Goal: Task Accomplishment & Management: Complete application form

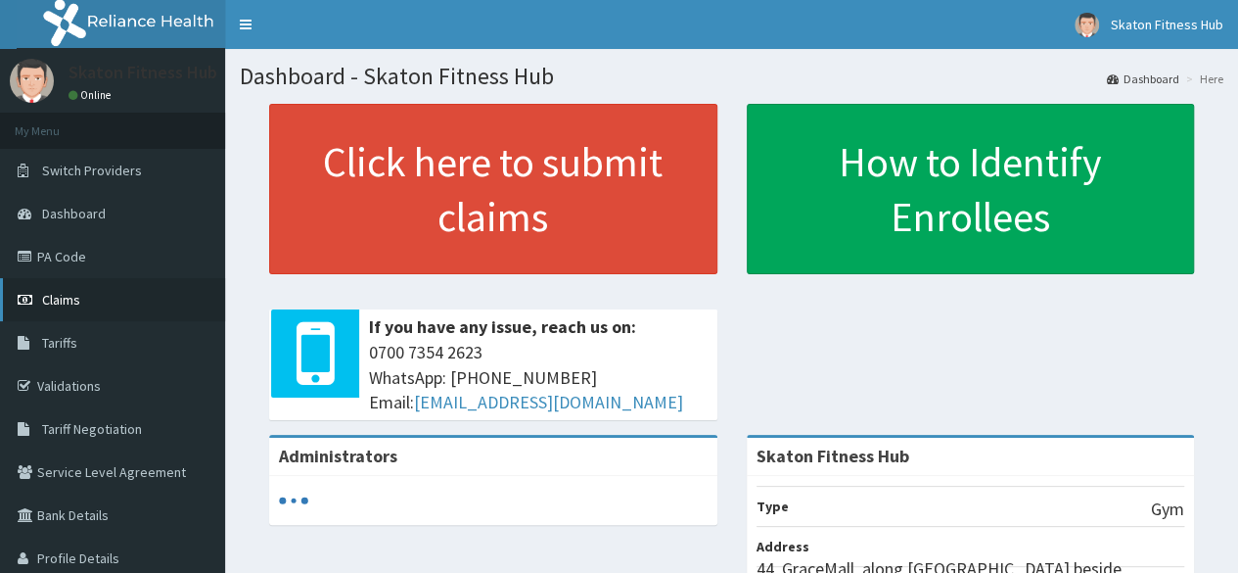
click at [104, 311] on link "Claims" at bounding box center [112, 299] width 225 height 43
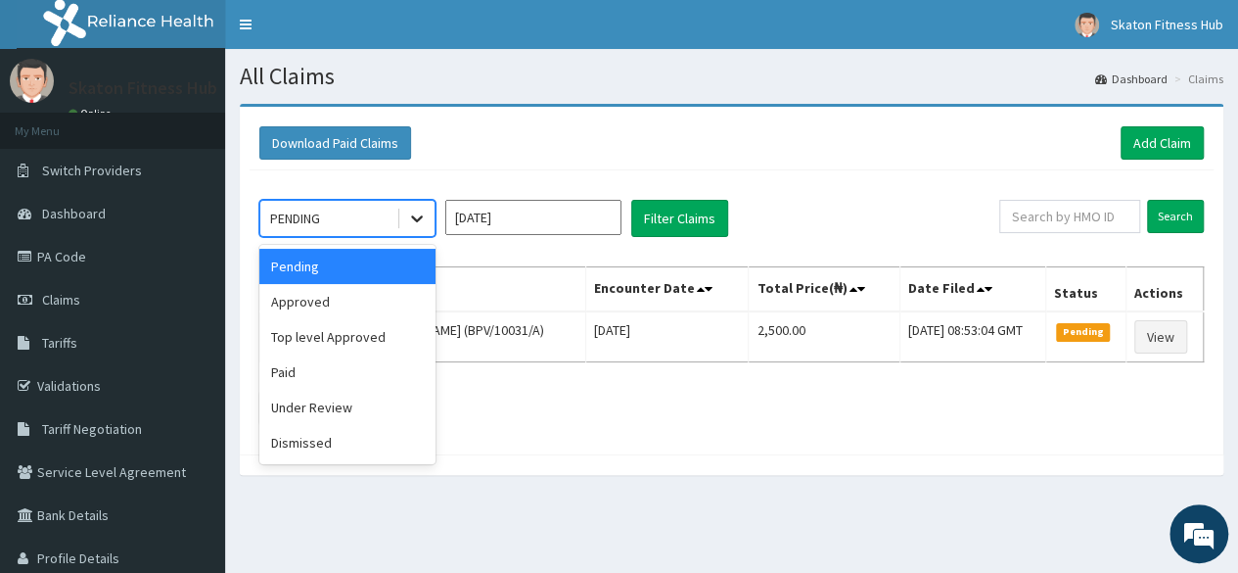
click at [415, 227] on div at bounding box center [416, 218] width 35 height 35
click at [355, 373] on div "Paid" at bounding box center [347, 371] width 176 height 35
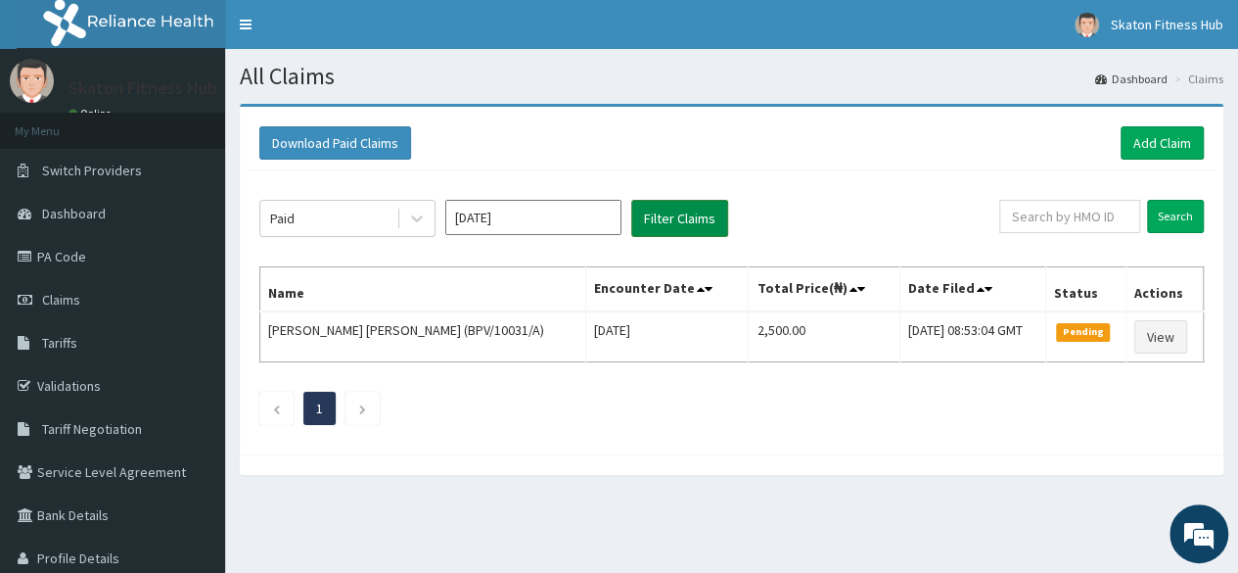
click at [666, 209] on button "Filter Claims" at bounding box center [679, 218] width 97 height 37
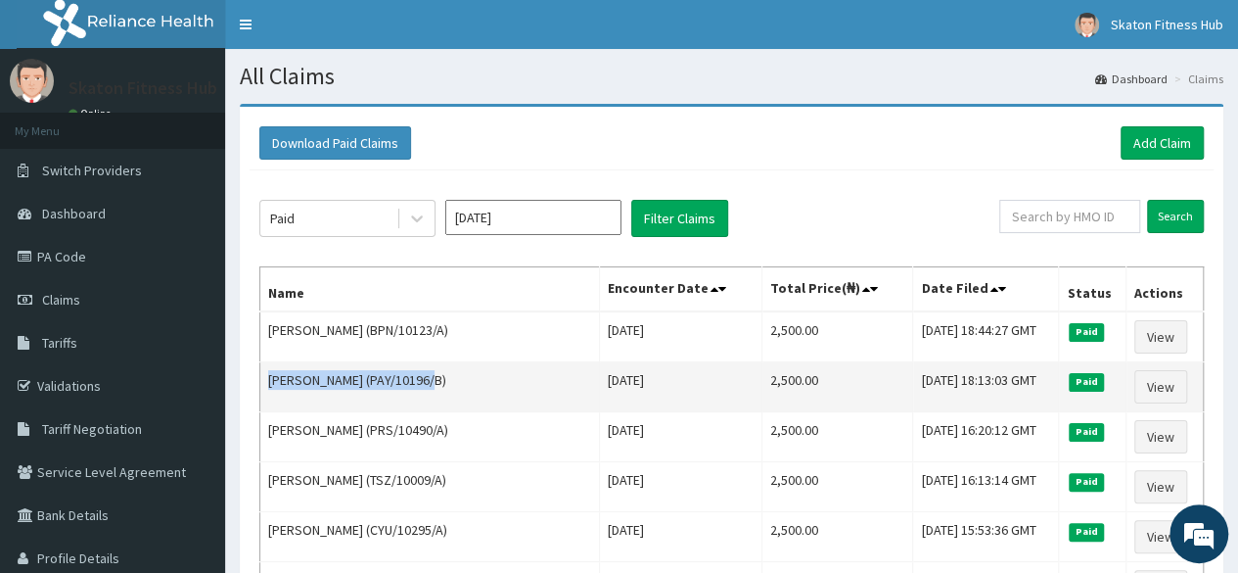
drag, startPoint x: 448, startPoint y: 377, endPoint x: 267, endPoint y: 395, distance: 182.0
click at [267, 395] on td "[PERSON_NAME] (PAY/10196/B)" at bounding box center [430, 387] width 340 height 50
copy td "[PERSON_NAME] (PAY/10196/B)"
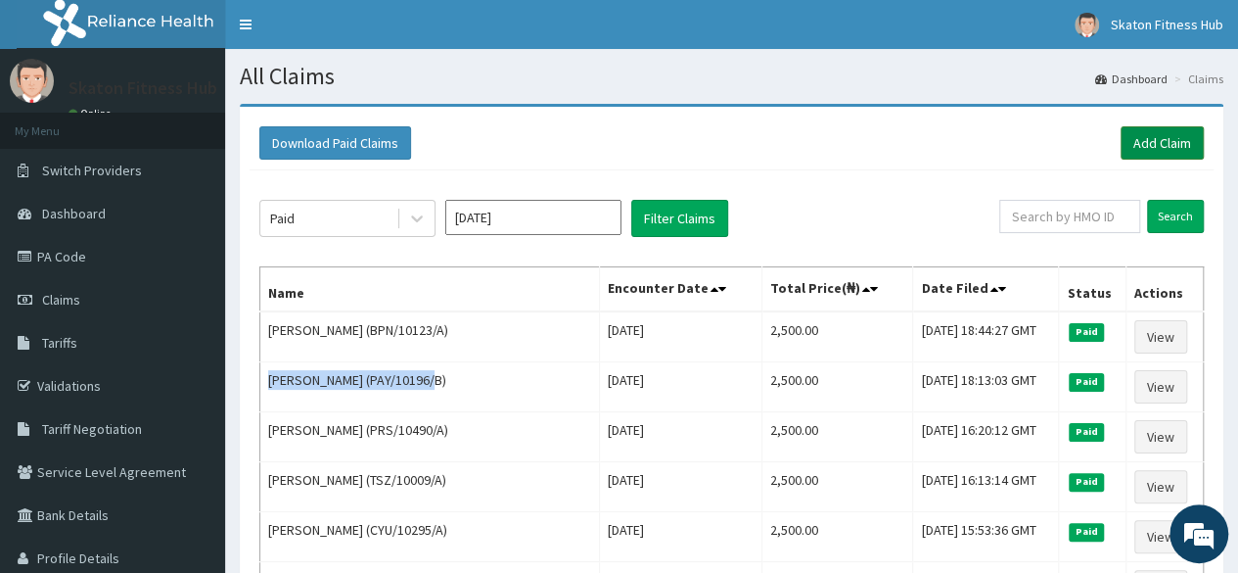
click at [1185, 138] on link "Add Claim" at bounding box center [1162, 142] width 83 height 33
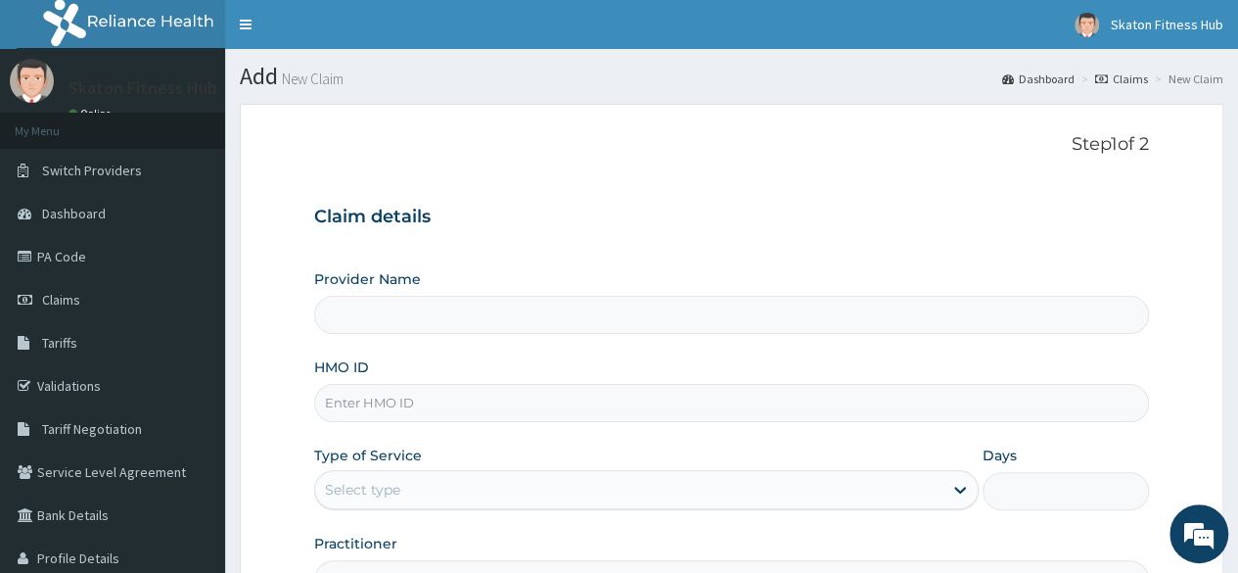
drag, startPoint x: 0, startPoint y: 0, endPoint x: 355, endPoint y: 399, distance: 534.6
click at [355, 399] on input "HMO ID" at bounding box center [731, 403] width 835 height 38
paste input "[PERSON_NAME] (PAY/10196/B)"
type input "[PERSON_NAME] (PAY/10196/B)"
drag, startPoint x: 428, startPoint y: 402, endPoint x: 459, endPoint y: 410, distance: 32.3
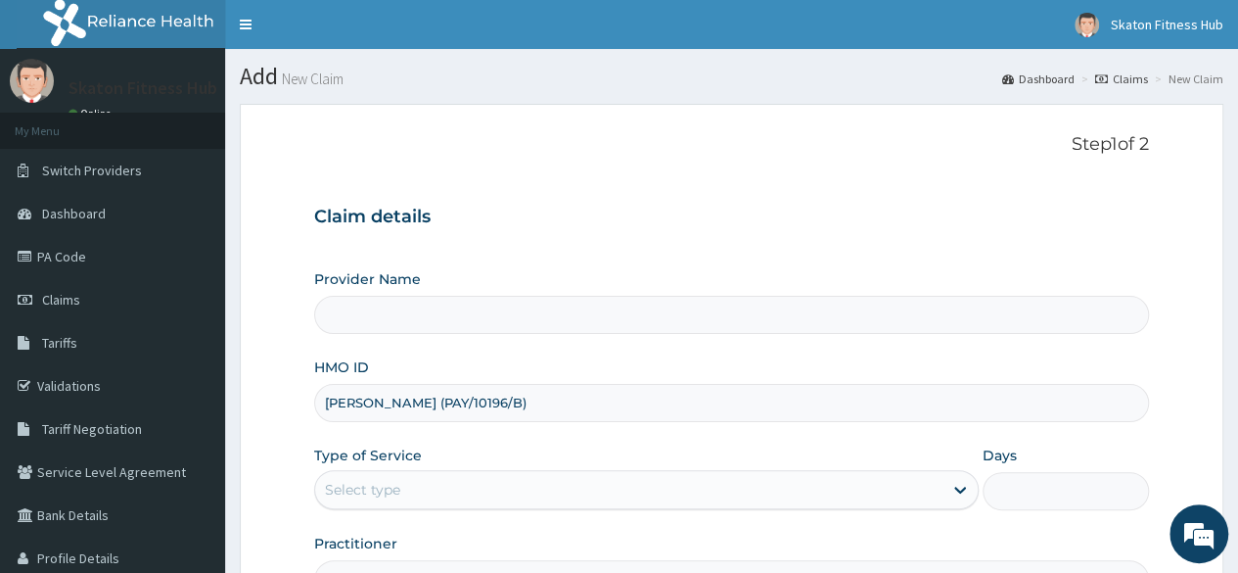
click at [459, 410] on input "[PERSON_NAME] (PAY/10196/B)" at bounding box center [731, 403] width 835 height 38
type input "Skaton Fitness Hub"
type input "1"
click at [459, 410] on input "[PERSON_NAME] (PAY/10196/B)" at bounding box center [731, 403] width 835 height 38
drag, startPoint x: 425, startPoint y: 406, endPoint x: 71, endPoint y: 487, distance: 362.4
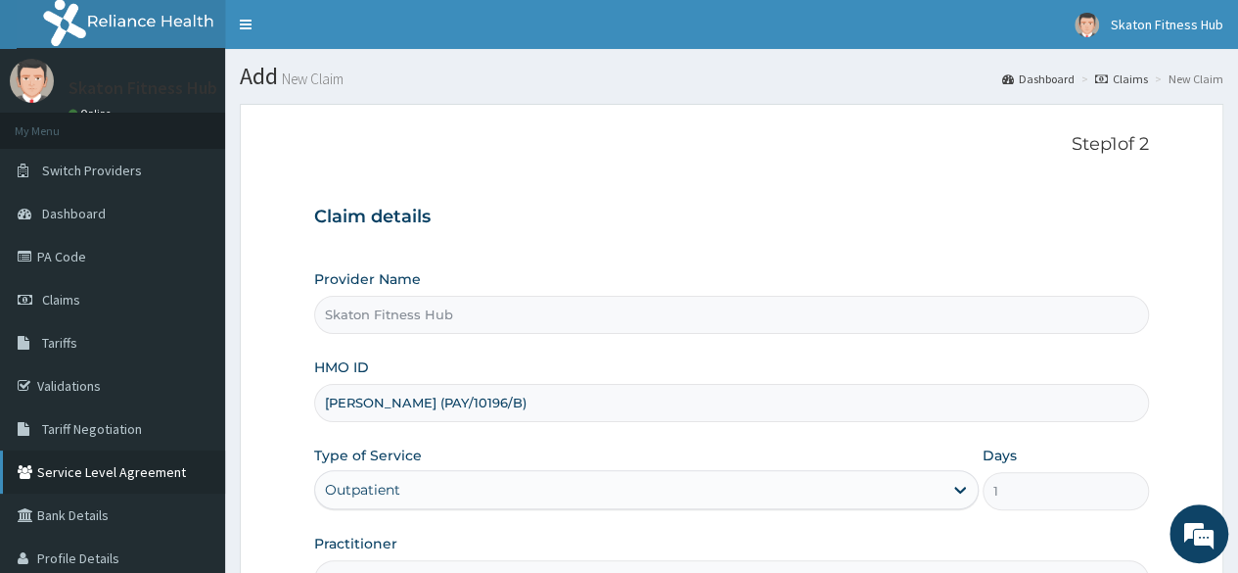
click at [71, 487] on div "R EL Toggle navigation Skaton Fitness Hub Skaton Fitness Hub - [EMAIL_ADDRESS][…" at bounding box center [619, 402] width 1238 height 805
click at [419, 398] on input "PAY/10196/B)" at bounding box center [731, 403] width 835 height 38
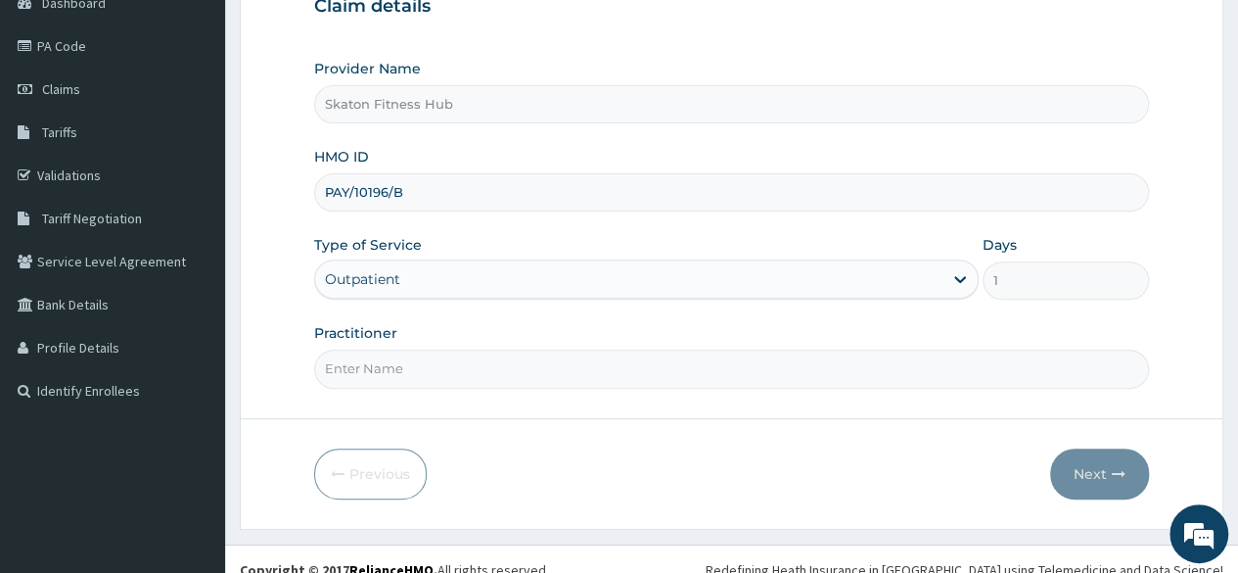
scroll to position [227, 0]
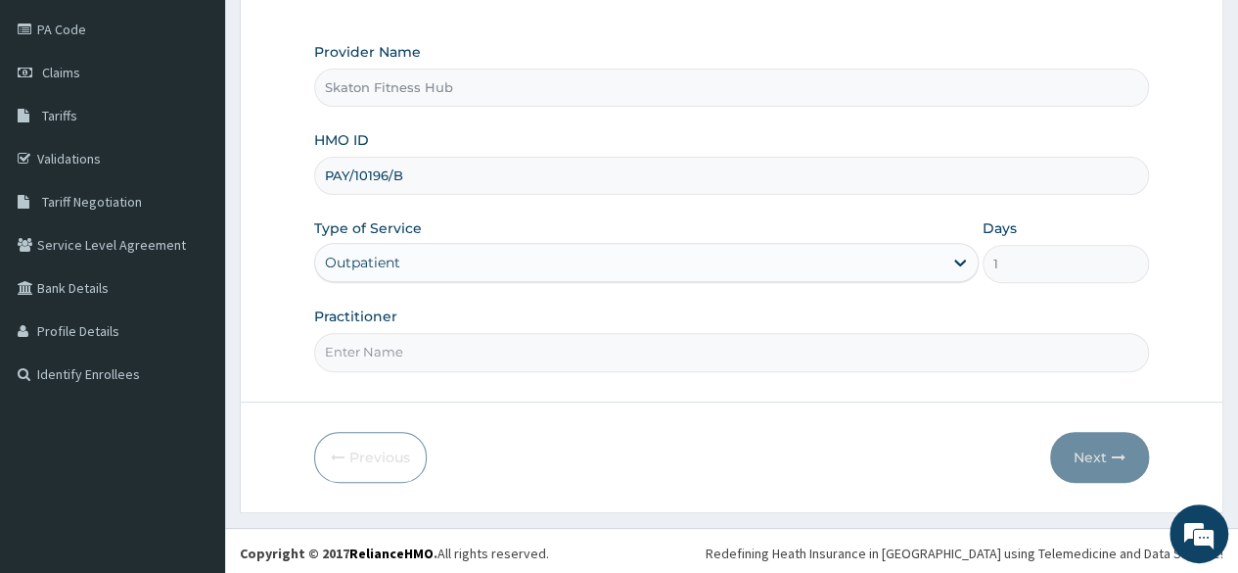
type input "PAY/10196/B"
click at [360, 351] on input "Practitioner" at bounding box center [731, 352] width 835 height 38
paste input "[PERSON_NAME] (PAY/10196/B)"
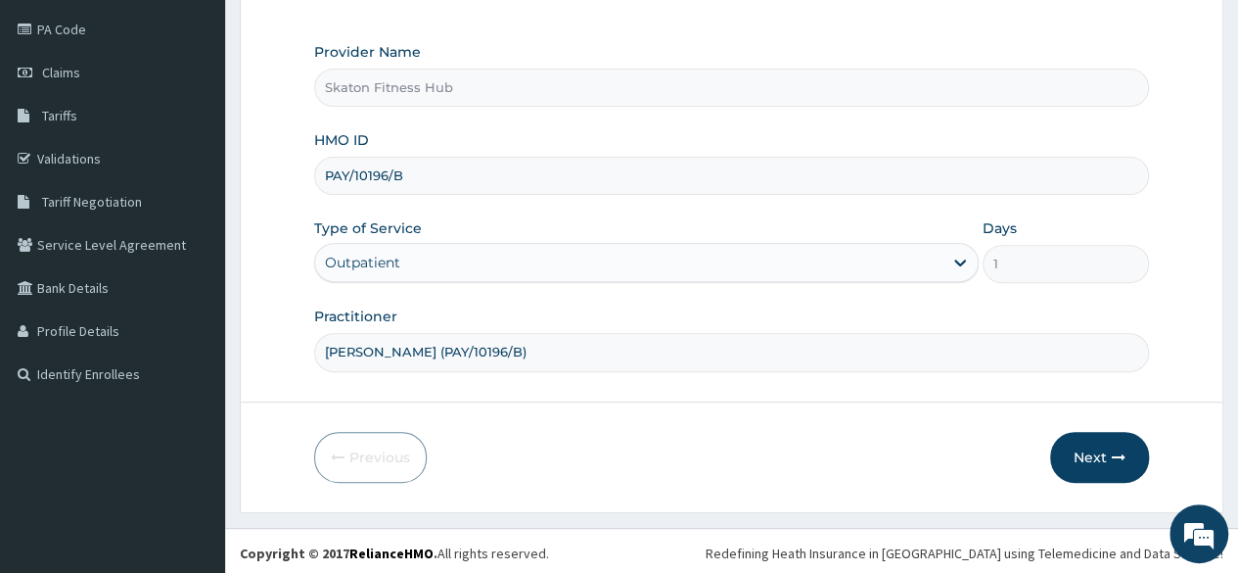
drag, startPoint x: 419, startPoint y: 350, endPoint x: 537, endPoint y: 341, distance: 118.9
click at [537, 341] on input "[PERSON_NAME] (PAY/10196/B)" at bounding box center [731, 352] width 835 height 38
type input "[DEMOGRAPHIC_DATA][PERSON_NAME]"
click at [1085, 443] on button "Next" at bounding box center [1099, 457] width 99 height 51
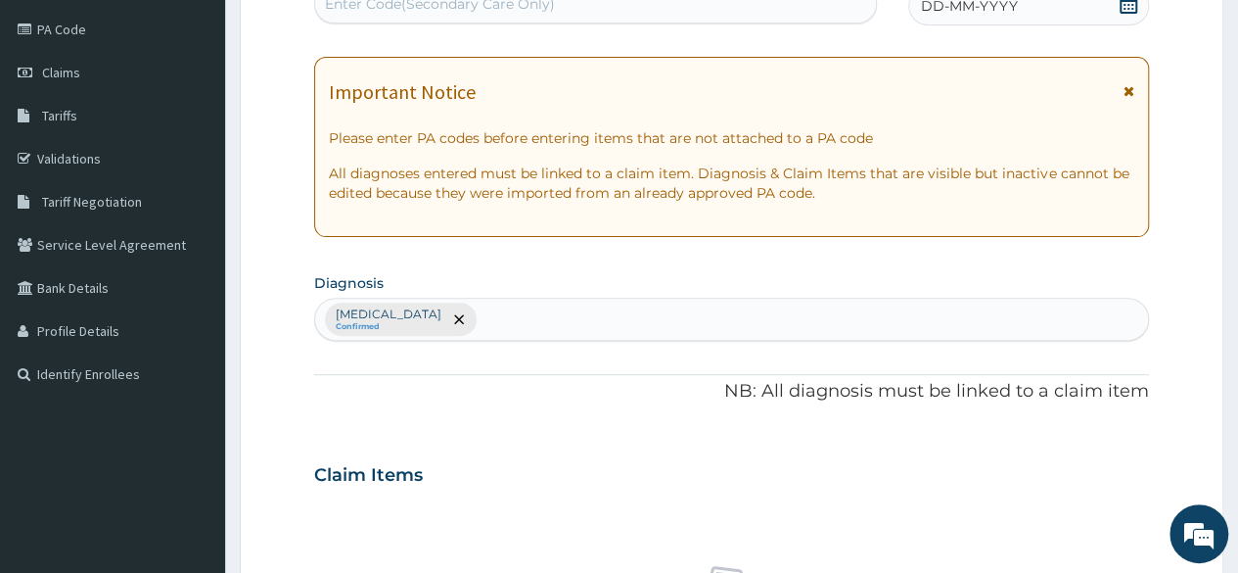
scroll to position [0, 0]
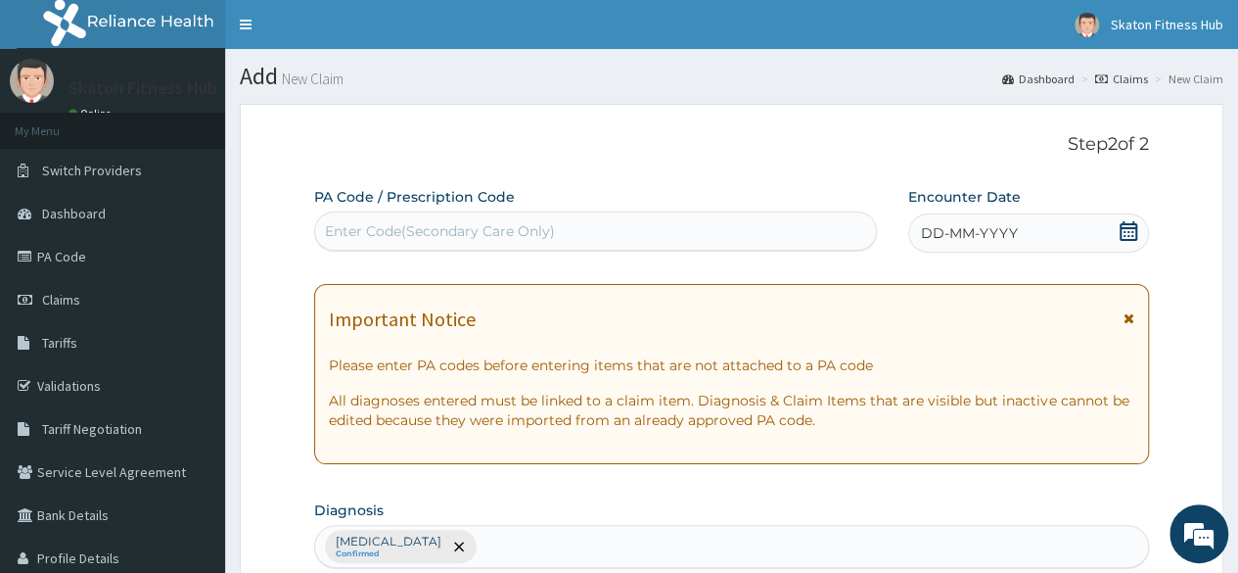
click at [378, 231] on div "Enter Code(Secondary Care Only)" at bounding box center [440, 231] width 230 height 20
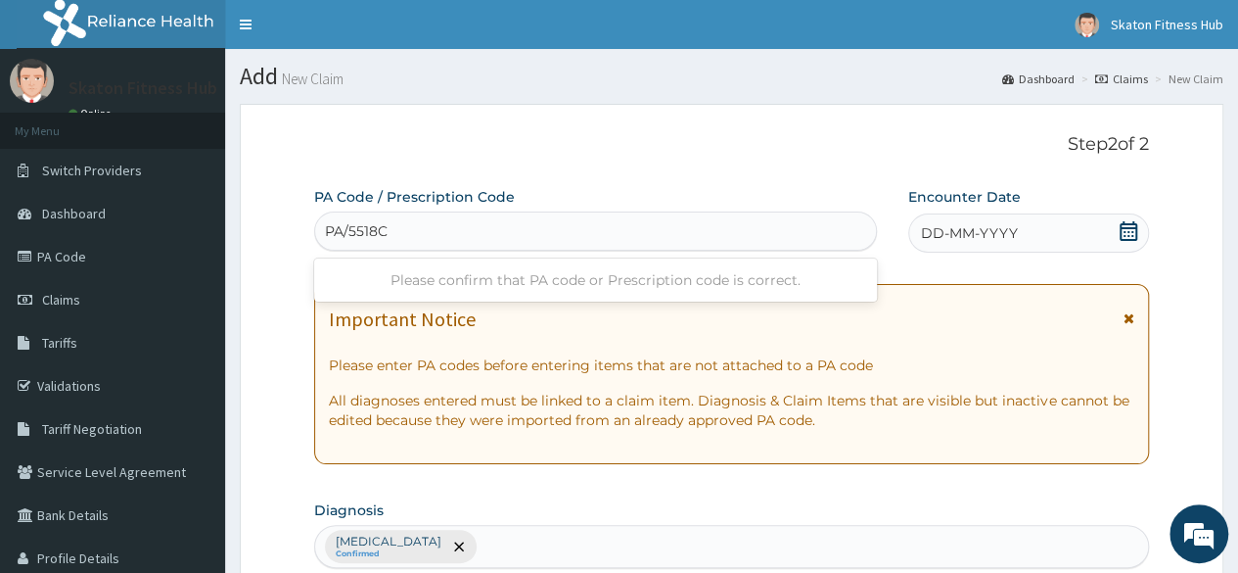
type input "PA/5518C0"
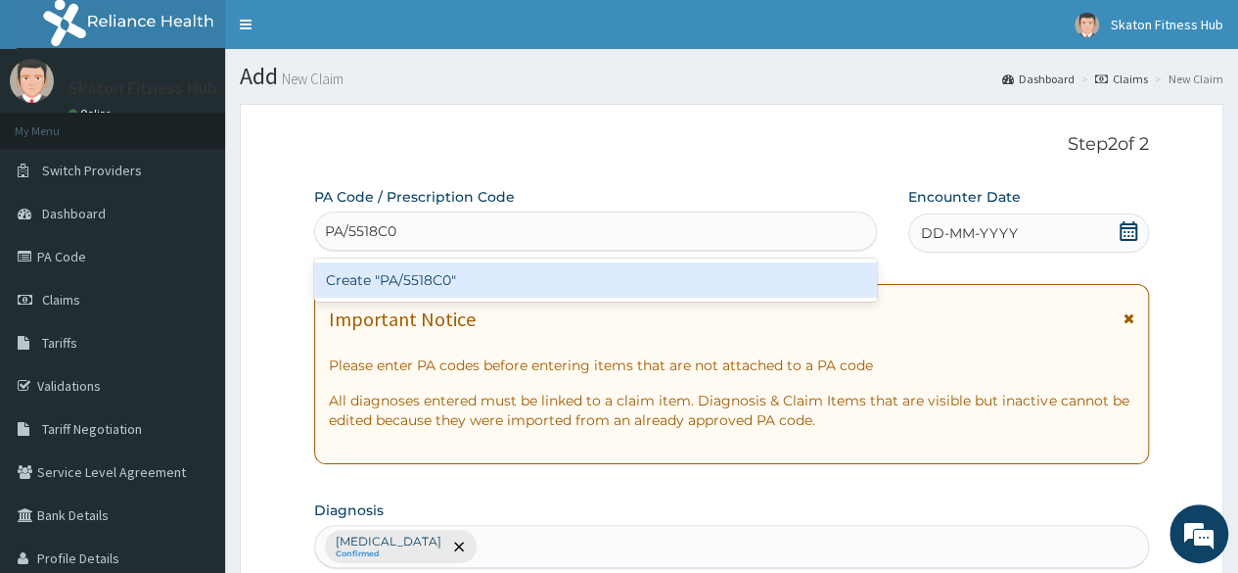
click at [397, 263] on div "Create "PA/5518C0"" at bounding box center [595, 279] width 562 height 35
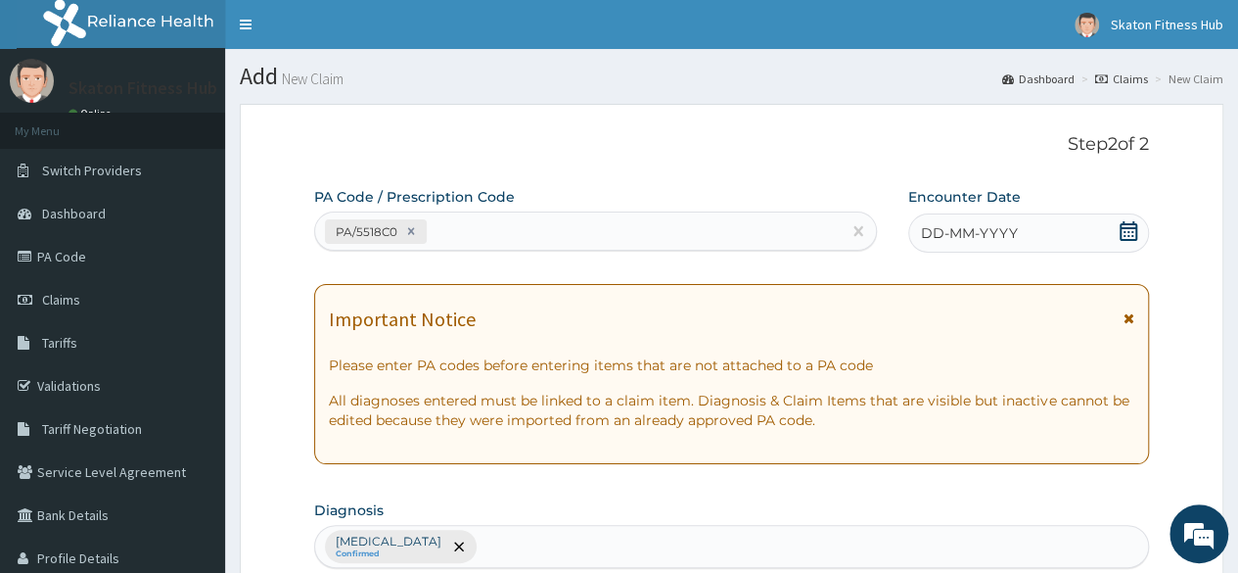
click at [1126, 231] on icon at bounding box center [1129, 231] width 20 height 20
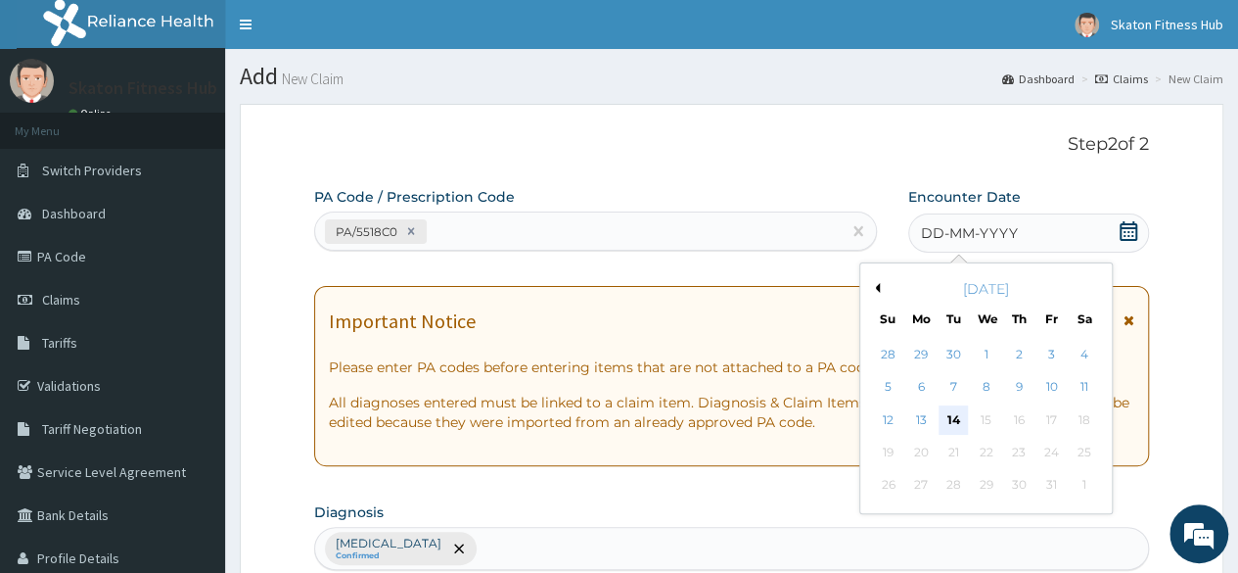
click at [959, 414] on div "14" at bounding box center [953, 419] width 29 height 29
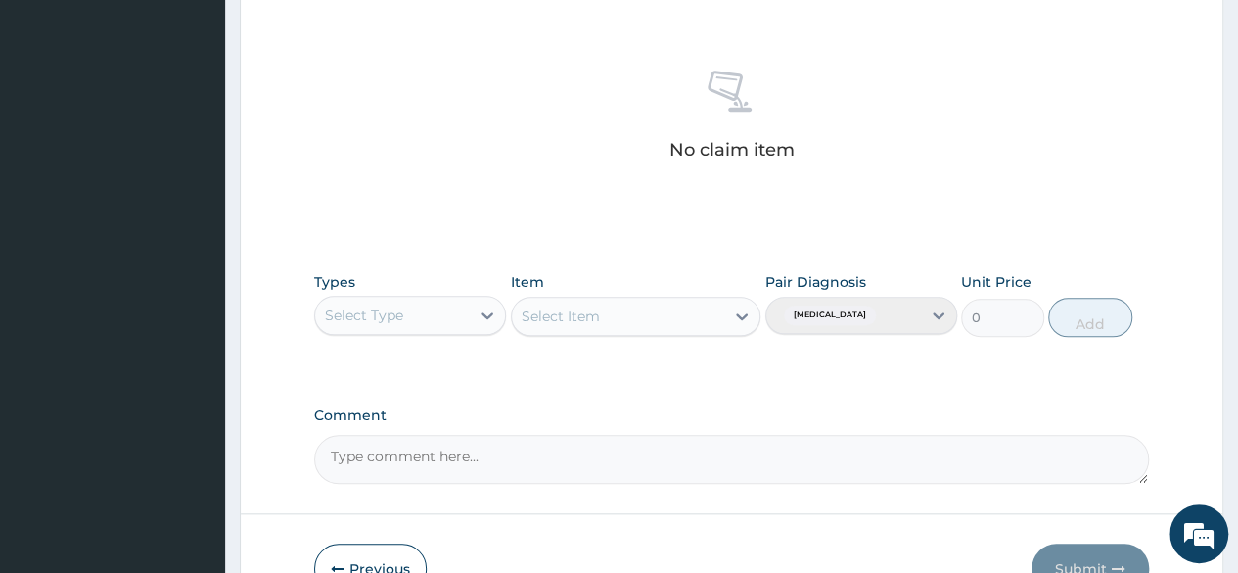
scroll to position [835, 0]
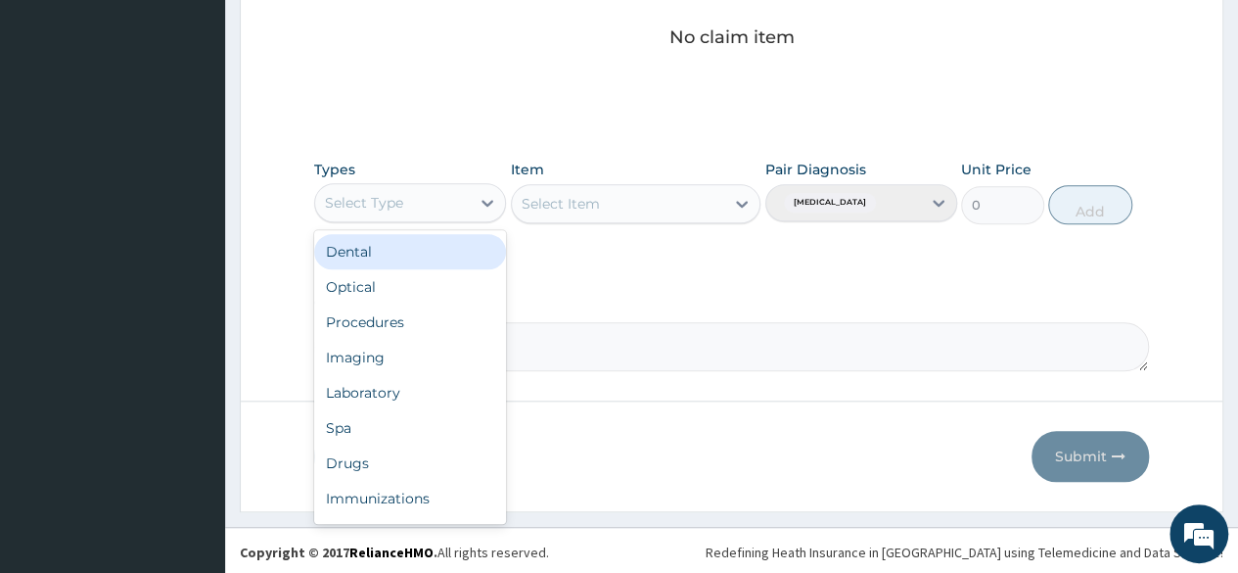
click at [399, 210] on div "Select Type" at bounding box center [392, 202] width 155 height 31
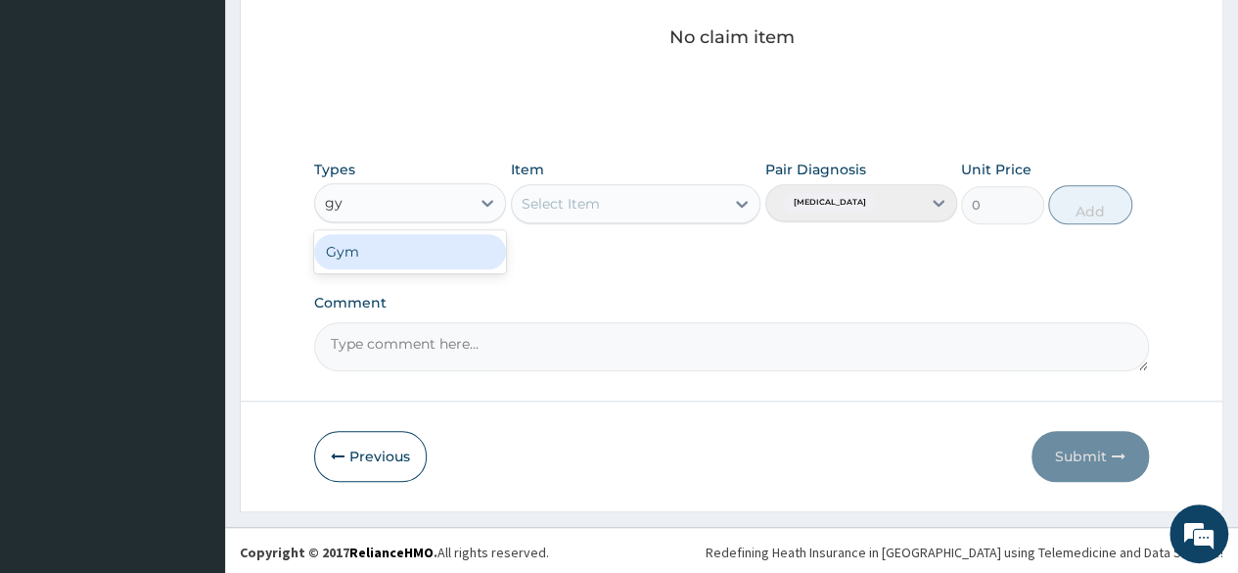
type input "gy"
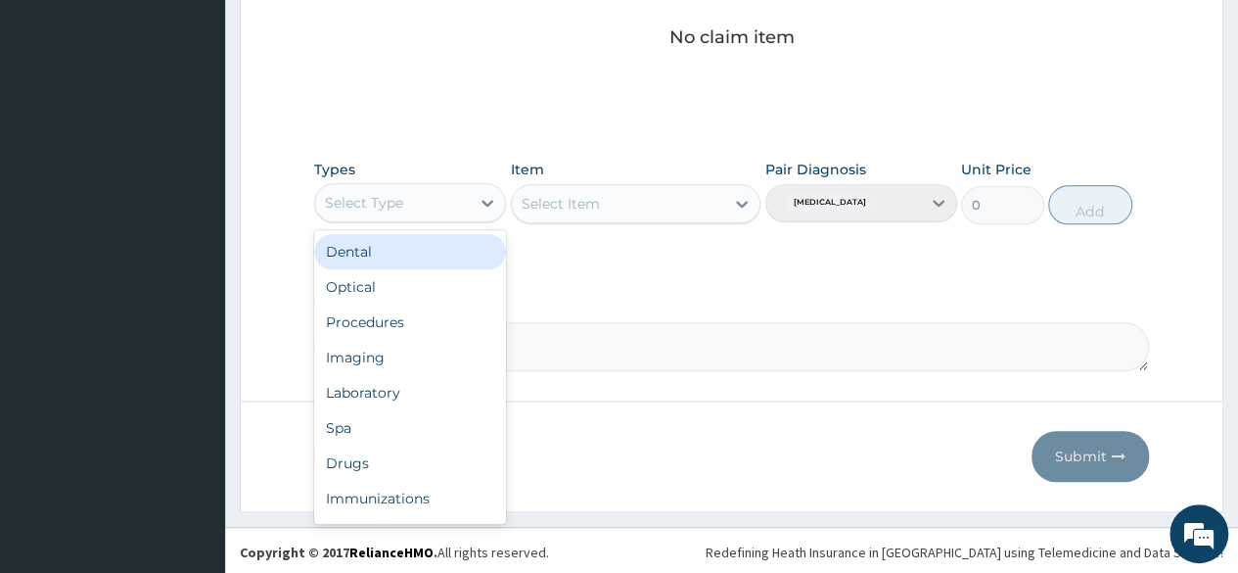
click at [420, 194] on div "Select Type" at bounding box center [392, 202] width 155 height 31
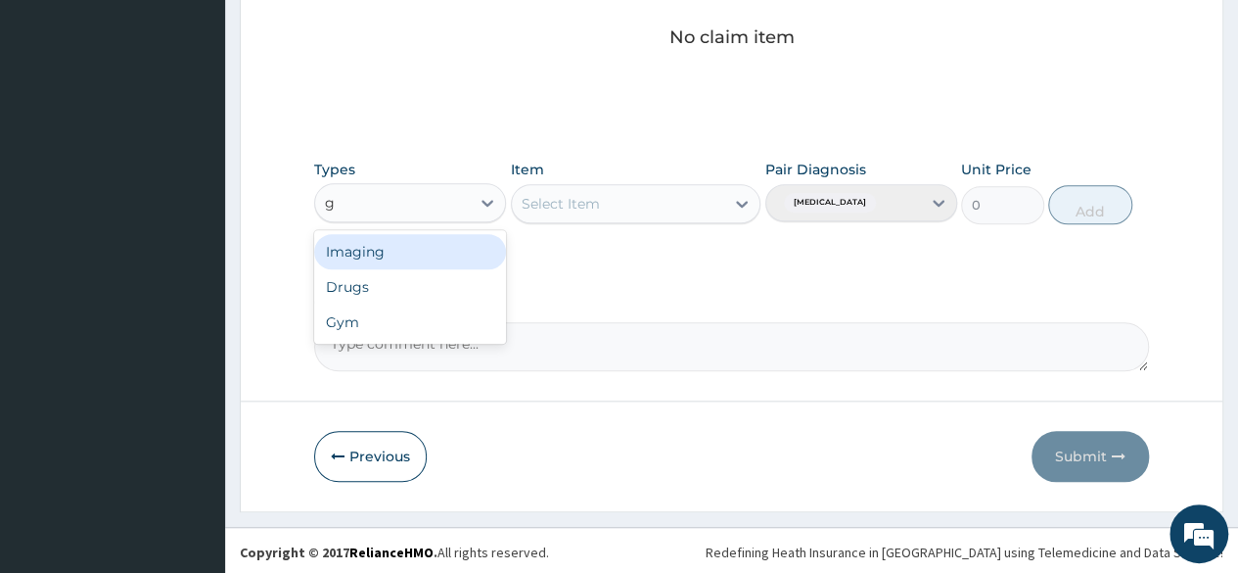
type input "gy"
click at [423, 247] on div "Gym" at bounding box center [410, 251] width 192 height 35
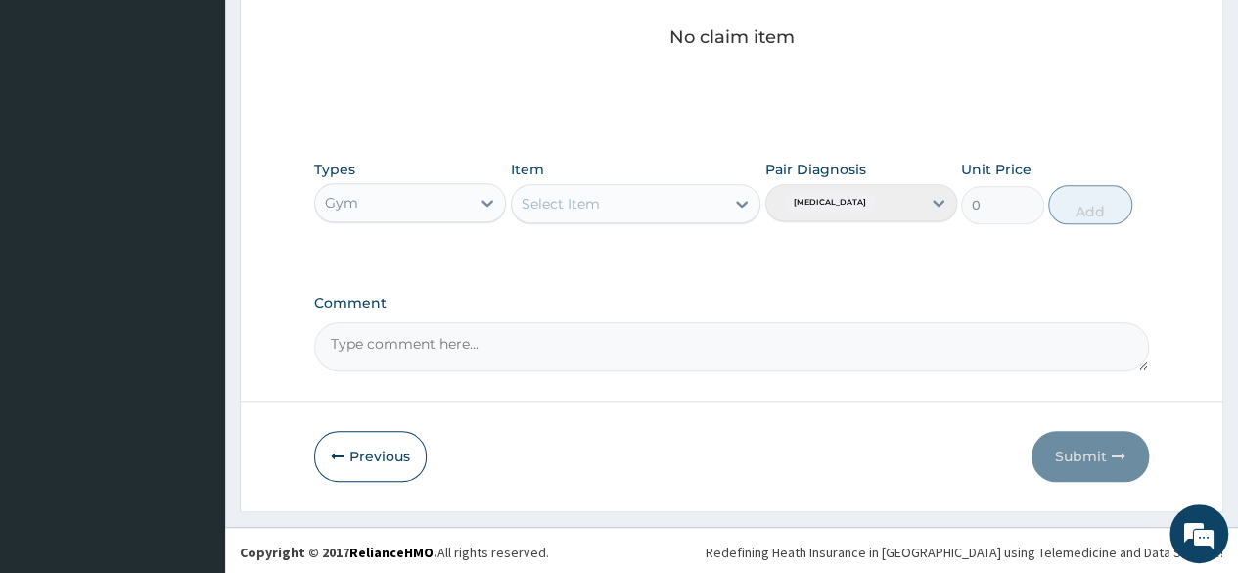
click at [591, 200] on div "Select Item" at bounding box center [636, 203] width 251 height 39
click at [591, 200] on div "Select Item" at bounding box center [561, 204] width 78 height 20
click at [593, 235] on div "GYM" at bounding box center [636, 252] width 251 height 35
click at [1079, 207] on button "Add" at bounding box center [1090, 204] width 83 height 39
type input "0"
